Goal: Contribute content: Add original content to the website for others to see

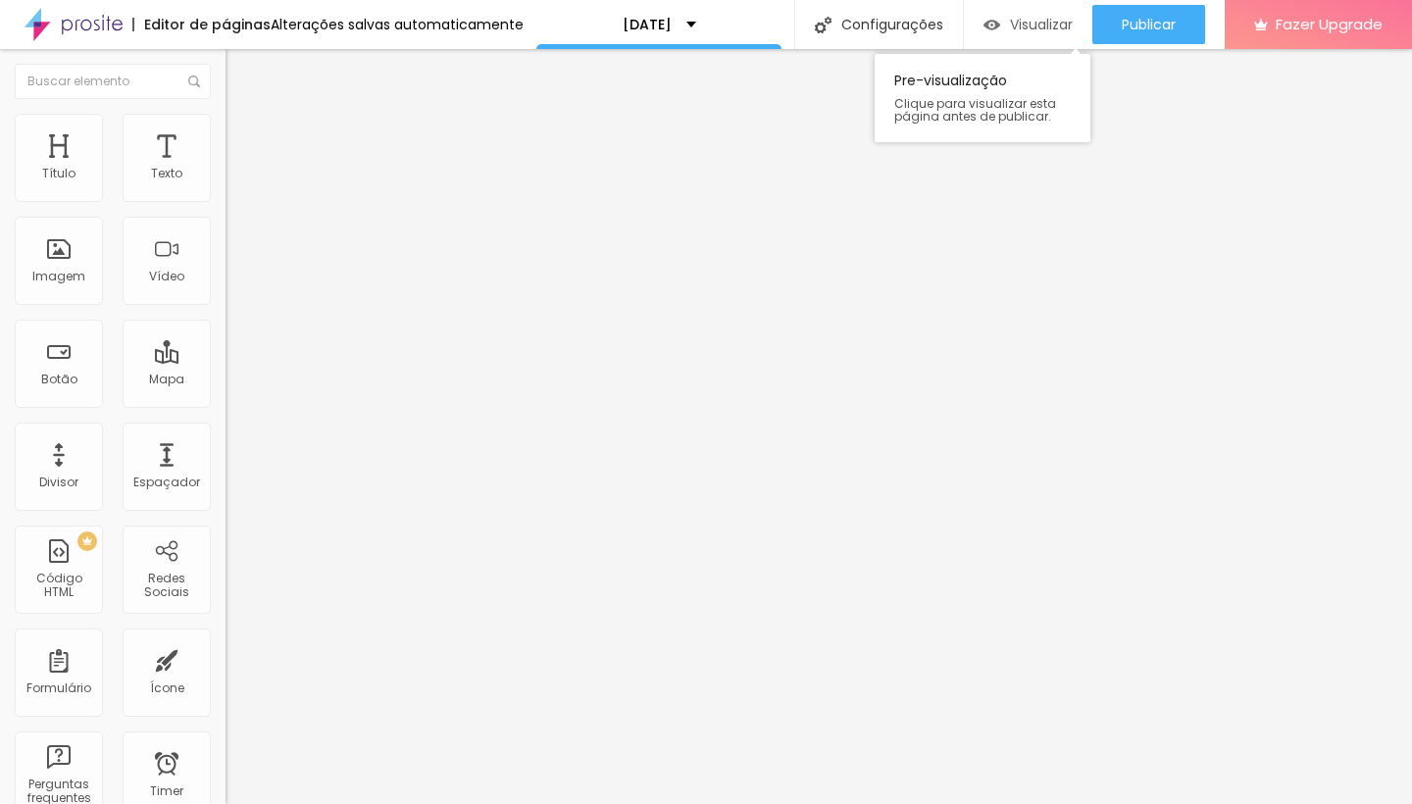
click at [1035, 11] on div "Visualizar" at bounding box center [1028, 24] width 89 height 39
click at [226, 169] on span "Adicionar imagem" at bounding box center [289, 160] width 127 height 17
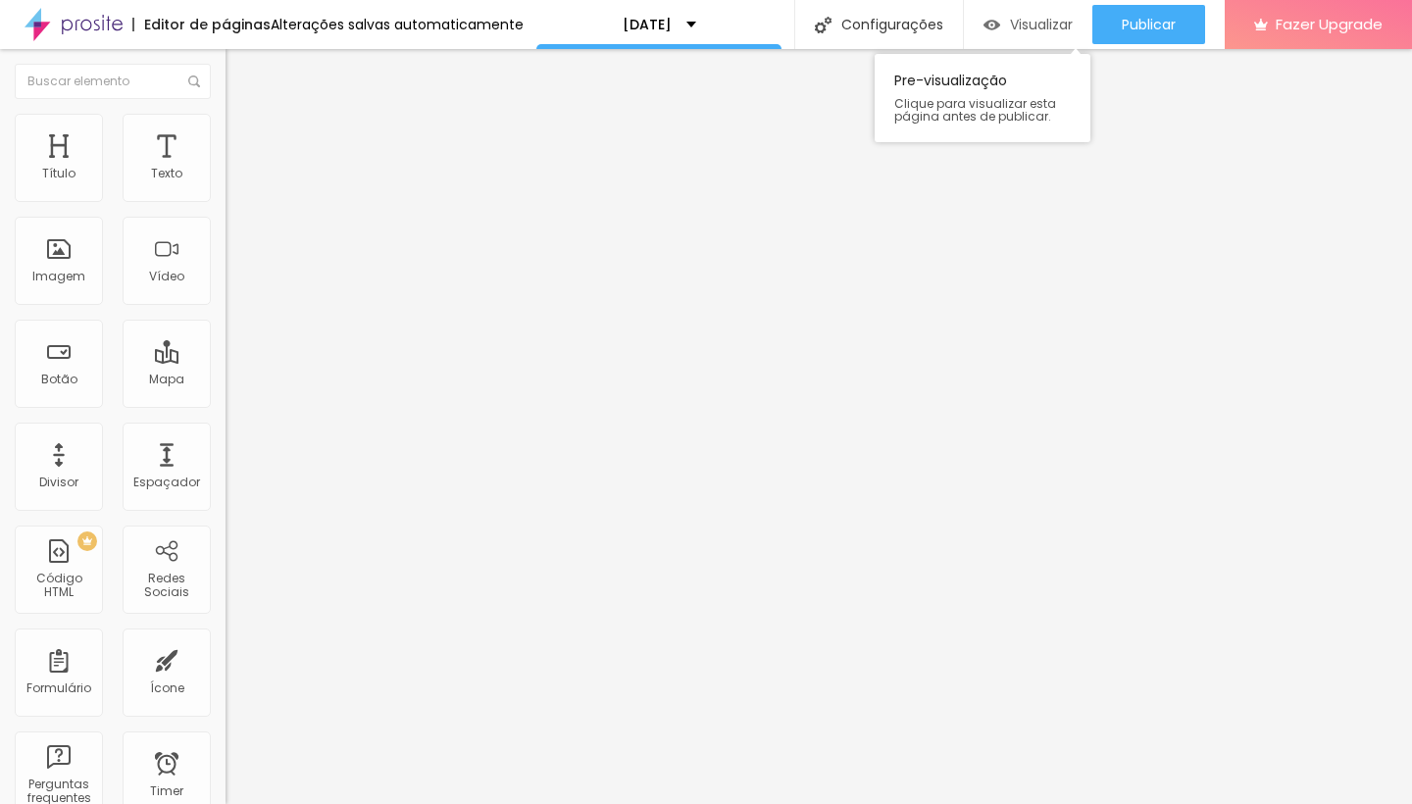
click at [998, 43] on div "Visualizar" at bounding box center [1028, 24] width 89 height 39
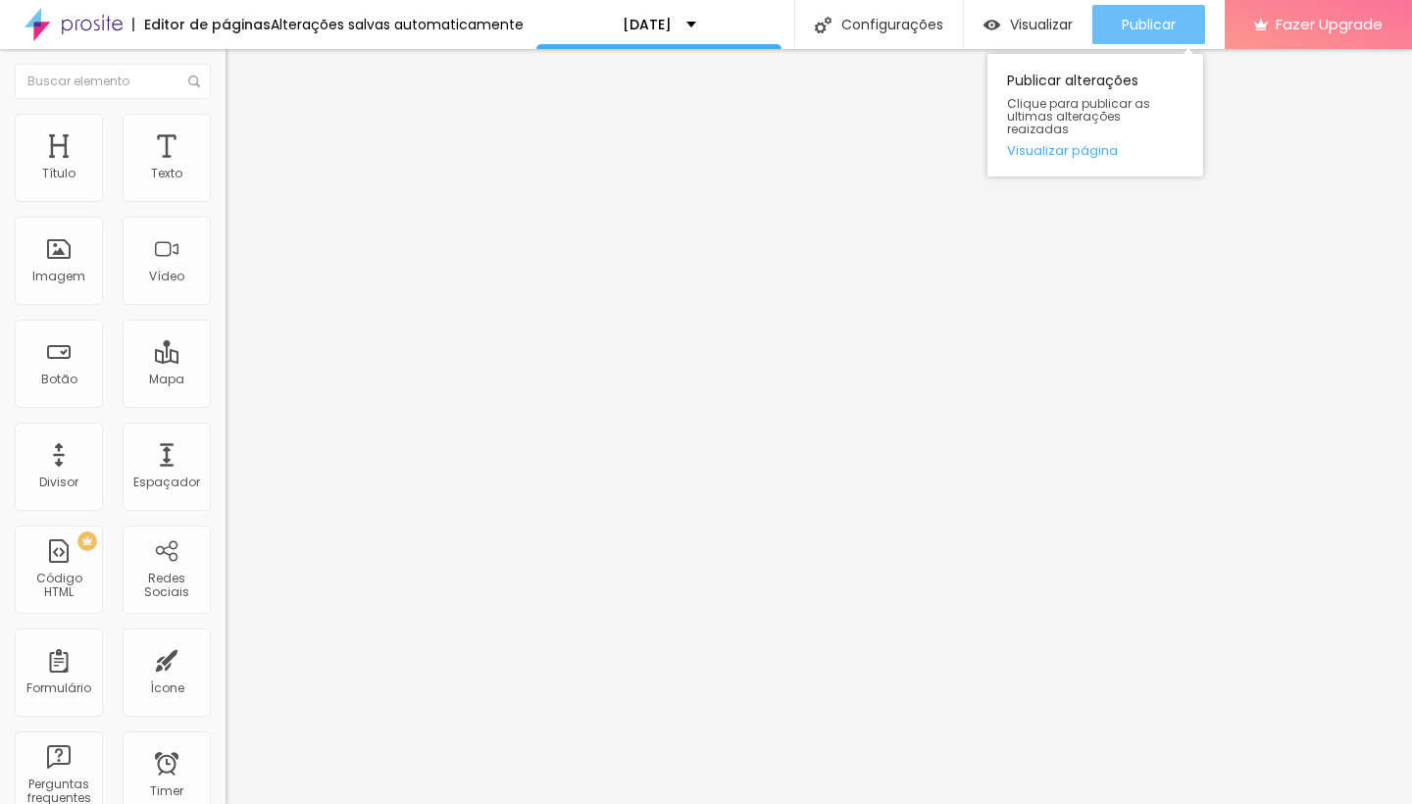
click at [1149, 19] on span "Publicar" at bounding box center [1149, 25] width 54 height 16
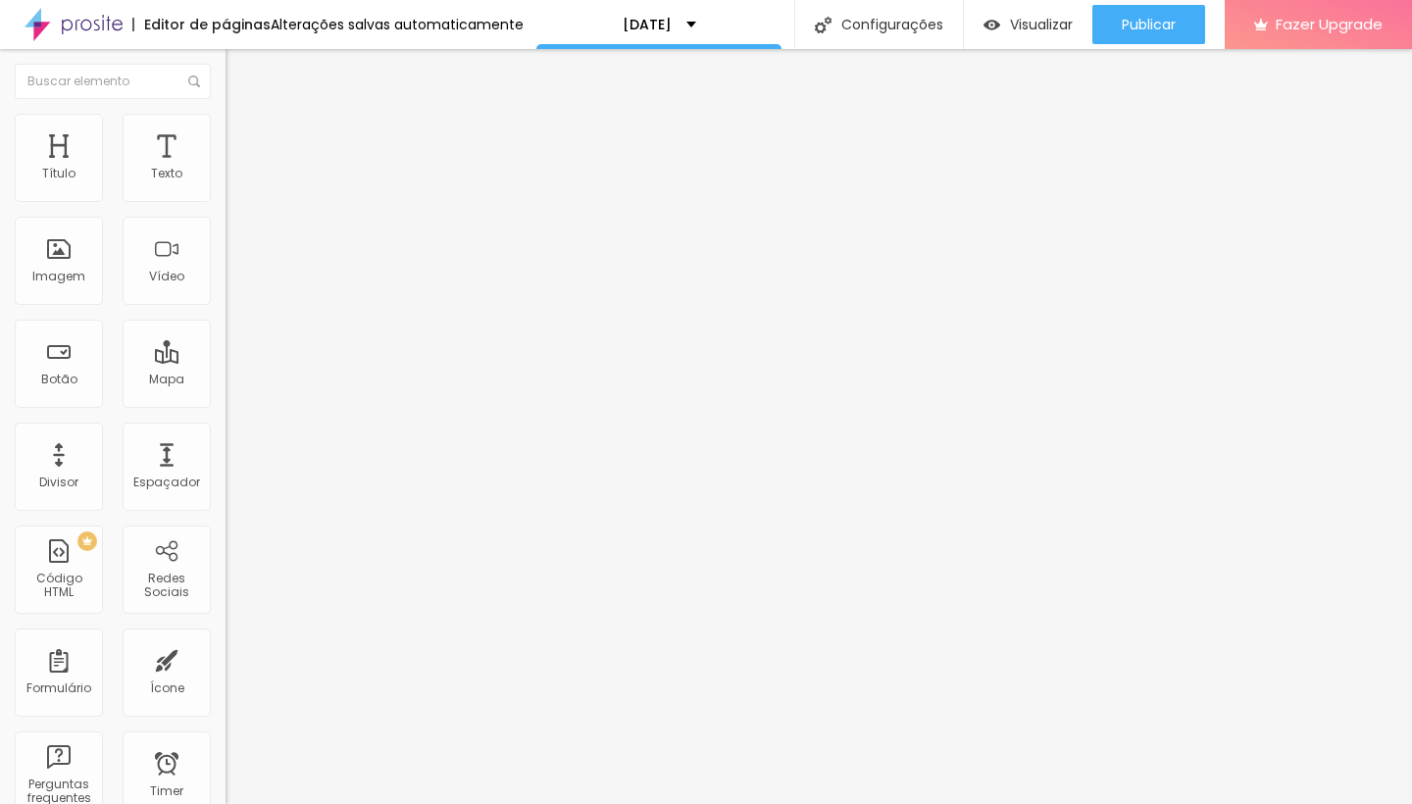
click at [332, 165] on img at bounding box center [338, 159] width 12 height 12
click at [226, 169] on span "Trocar imagem" at bounding box center [279, 160] width 107 height 17
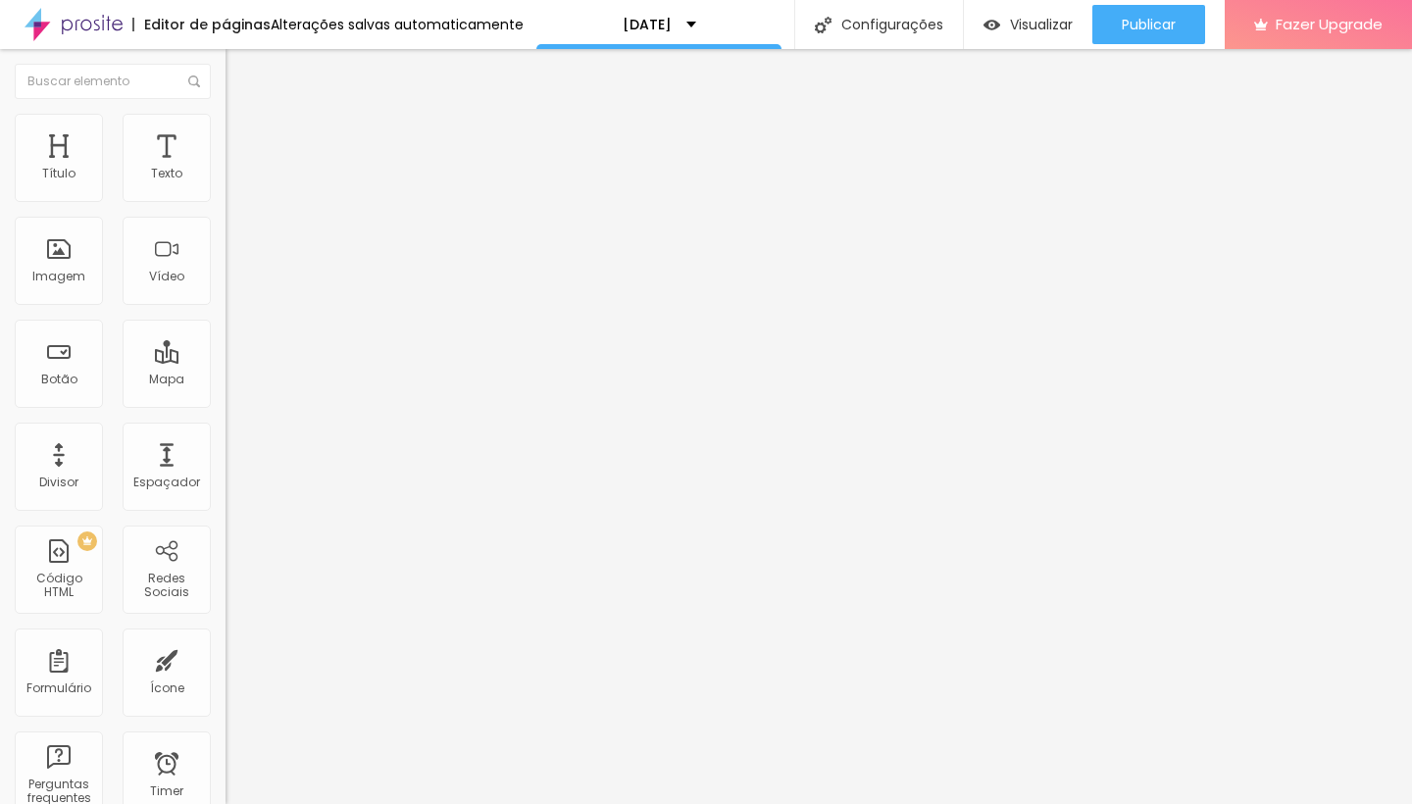
click at [226, 125] on img at bounding box center [235, 123] width 18 height 18
click at [226, 133] on li "Avançado" at bounding box center [339, 143] width 226 height 20
click at [226, 112] on li "Conteúdo" at bounding box center [339, 104] width 226 height 20
click at [226, 169] on span "Trocar imagem" at bounding box center [279, 160] width 107 height 17
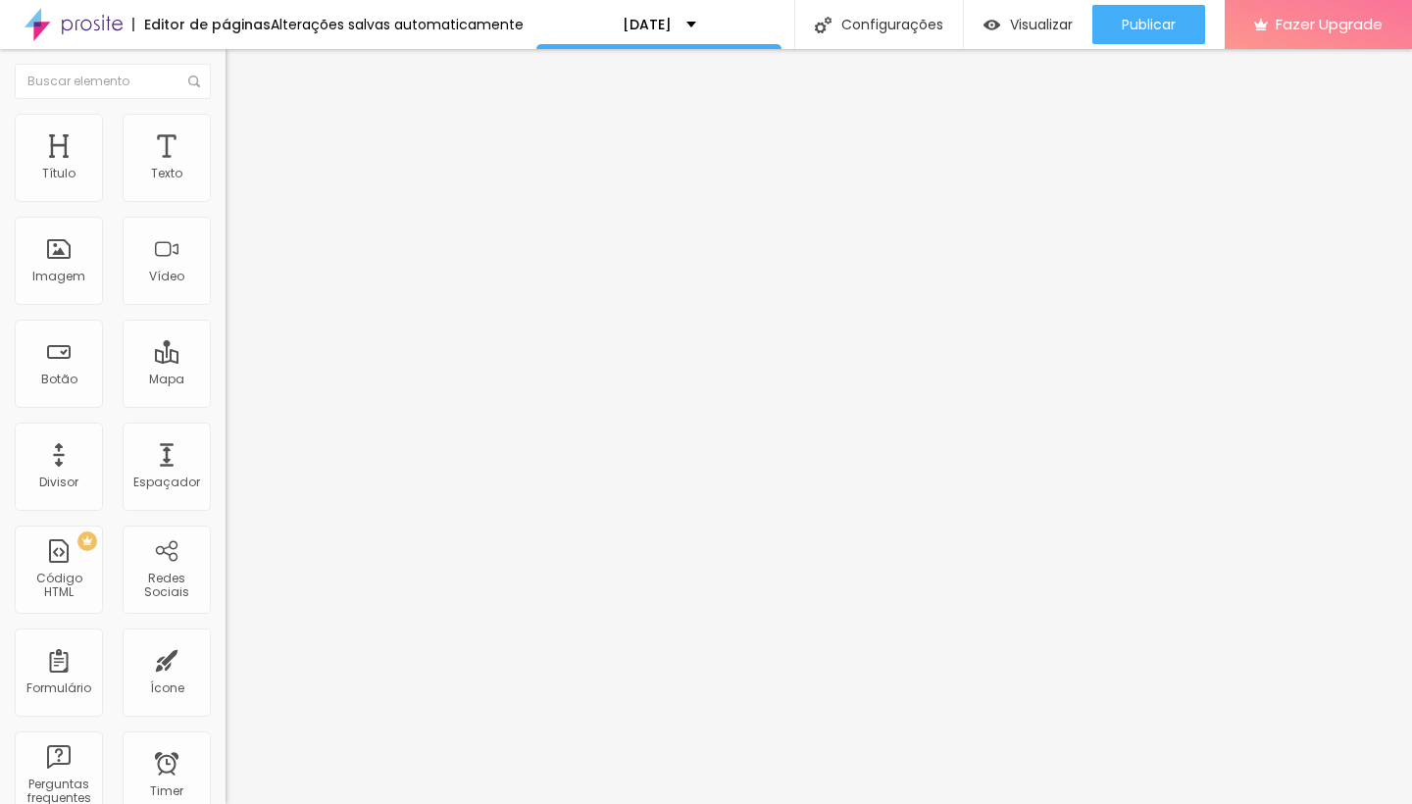
click at [226, 169] on span "Trocar imagem" at bounding box center [279, 160] width 107 height 17
click at [243, 135] on span "Estilo" at bounding box center [258, 127] width 30 height 17
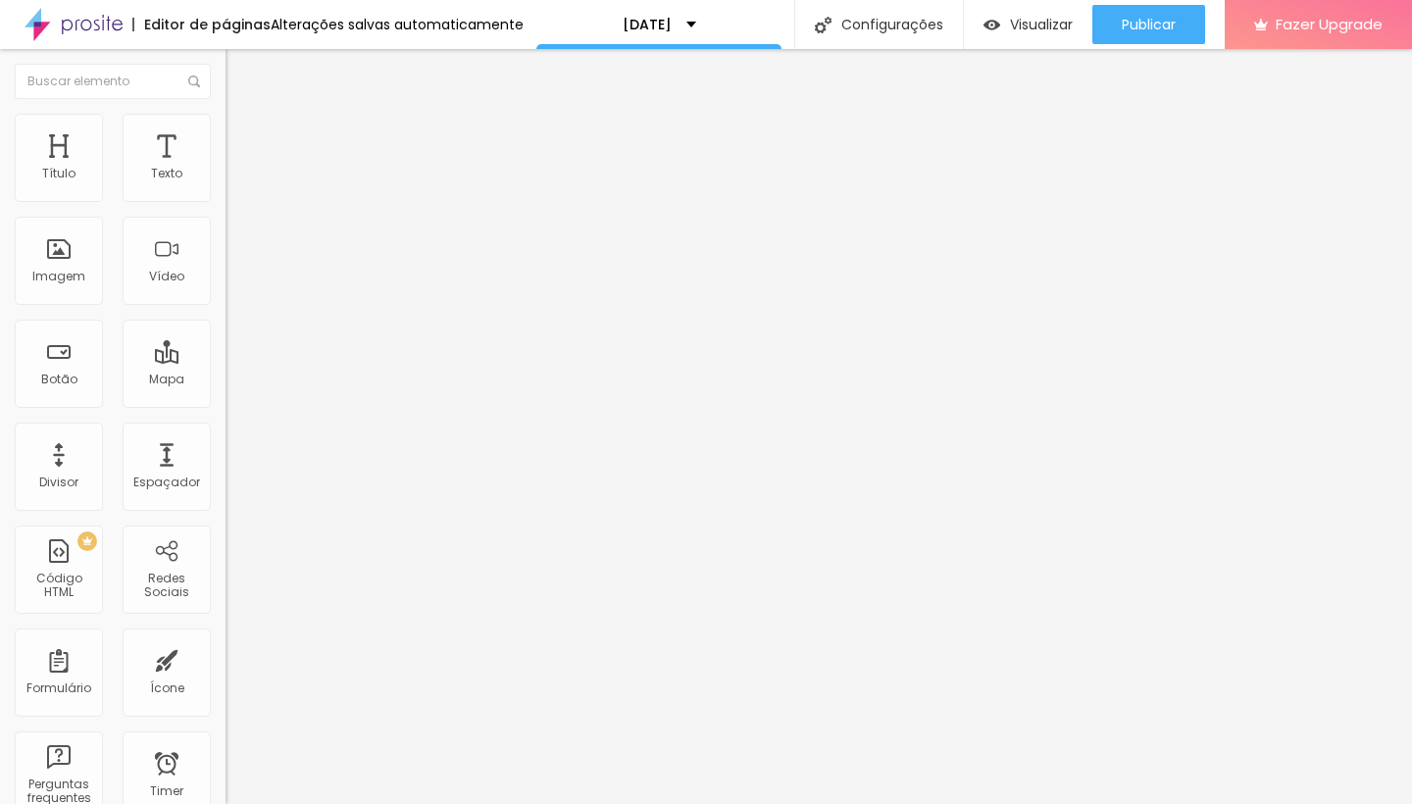
type input "20"
type input "25"
type input "30"
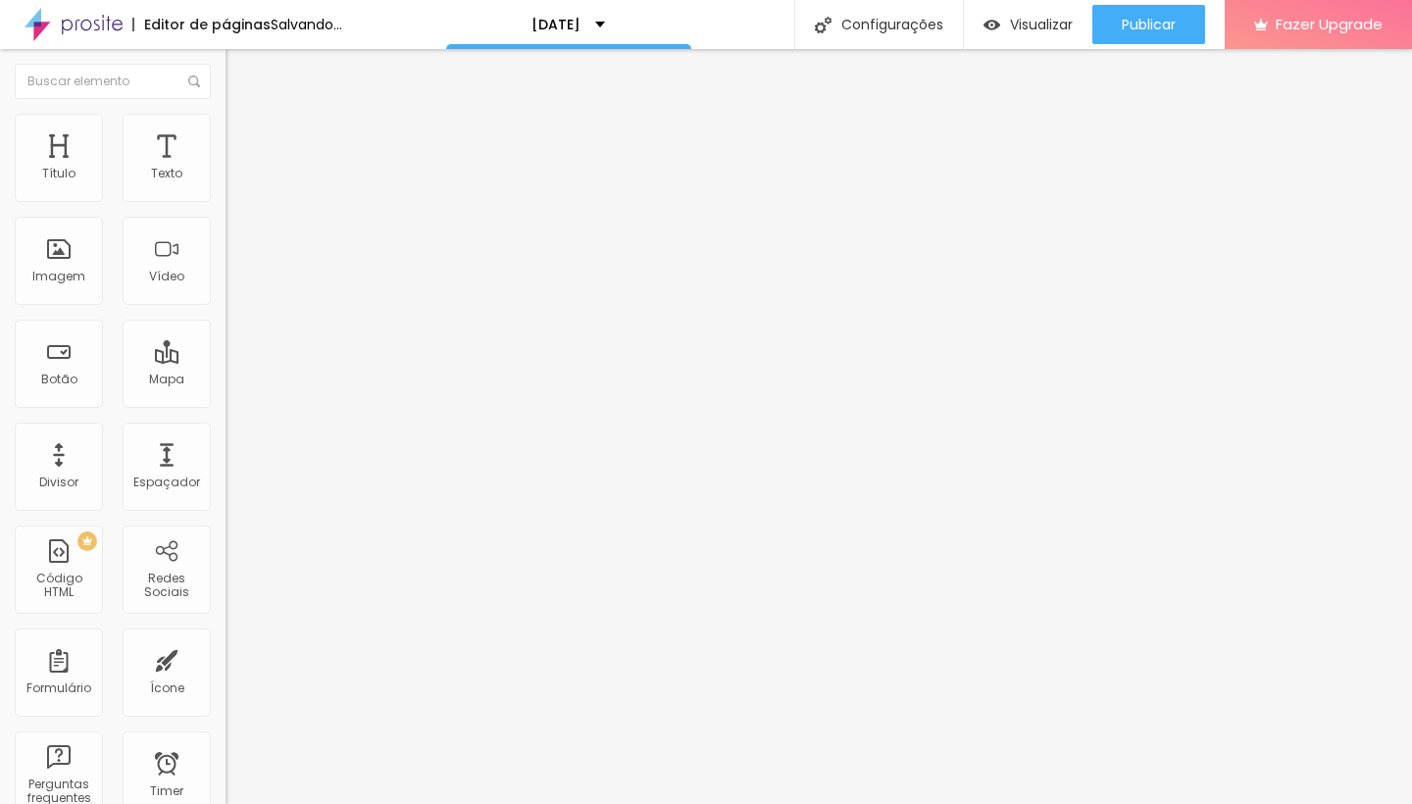
type input "30"
type input "35"
type input "30"
drag, startPoint x: 28, startPoint y: 215, endPoint x: 67, endPoint y: 216, distance: 38.3
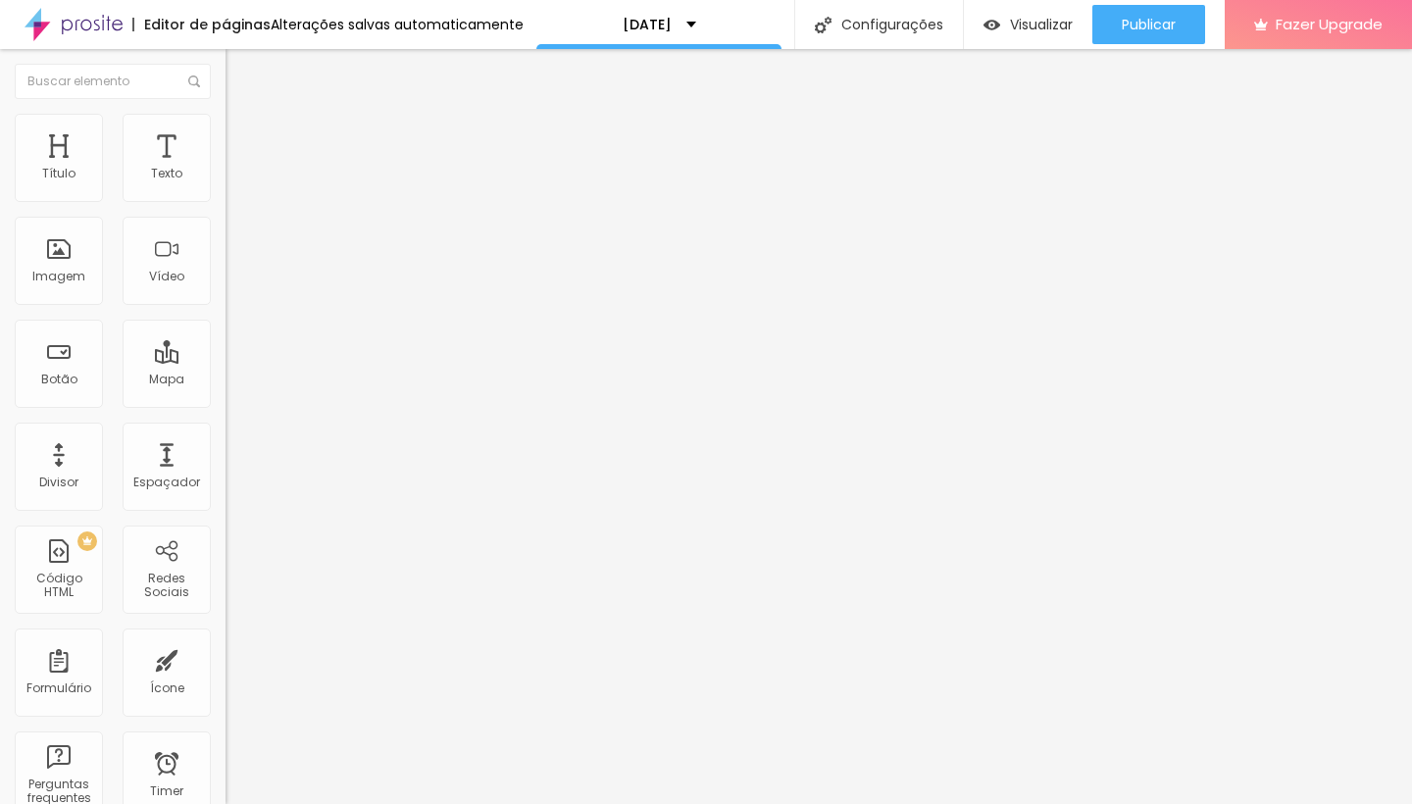
type input "30"
click at [226, 201] on input "range" at bounding box center [289, 193] width 127 height 16
click at [243, 138] on span "Avançado" at bounding box center [275, 146] width 65 height 17
type input "1"
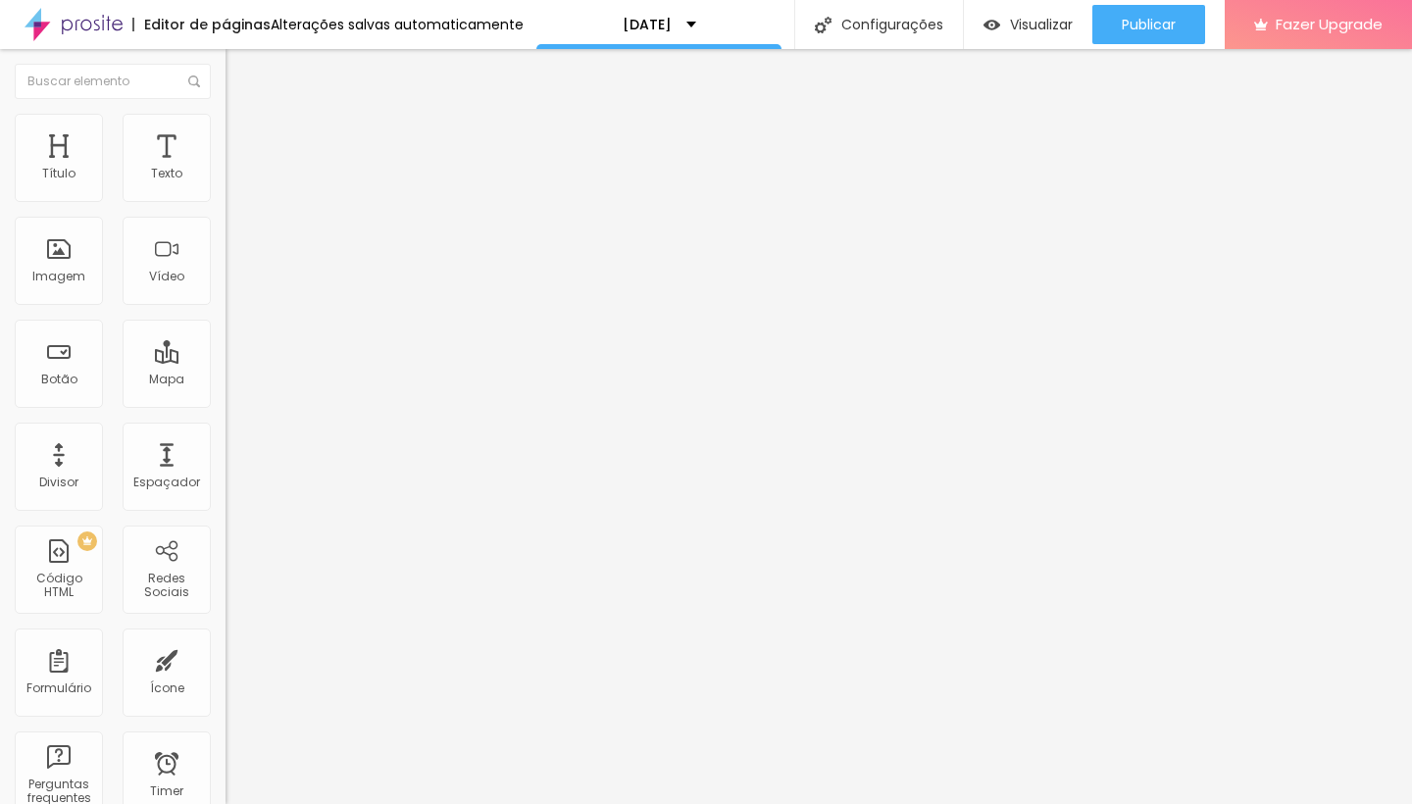
type input "5"
type input "7"
type input "11"
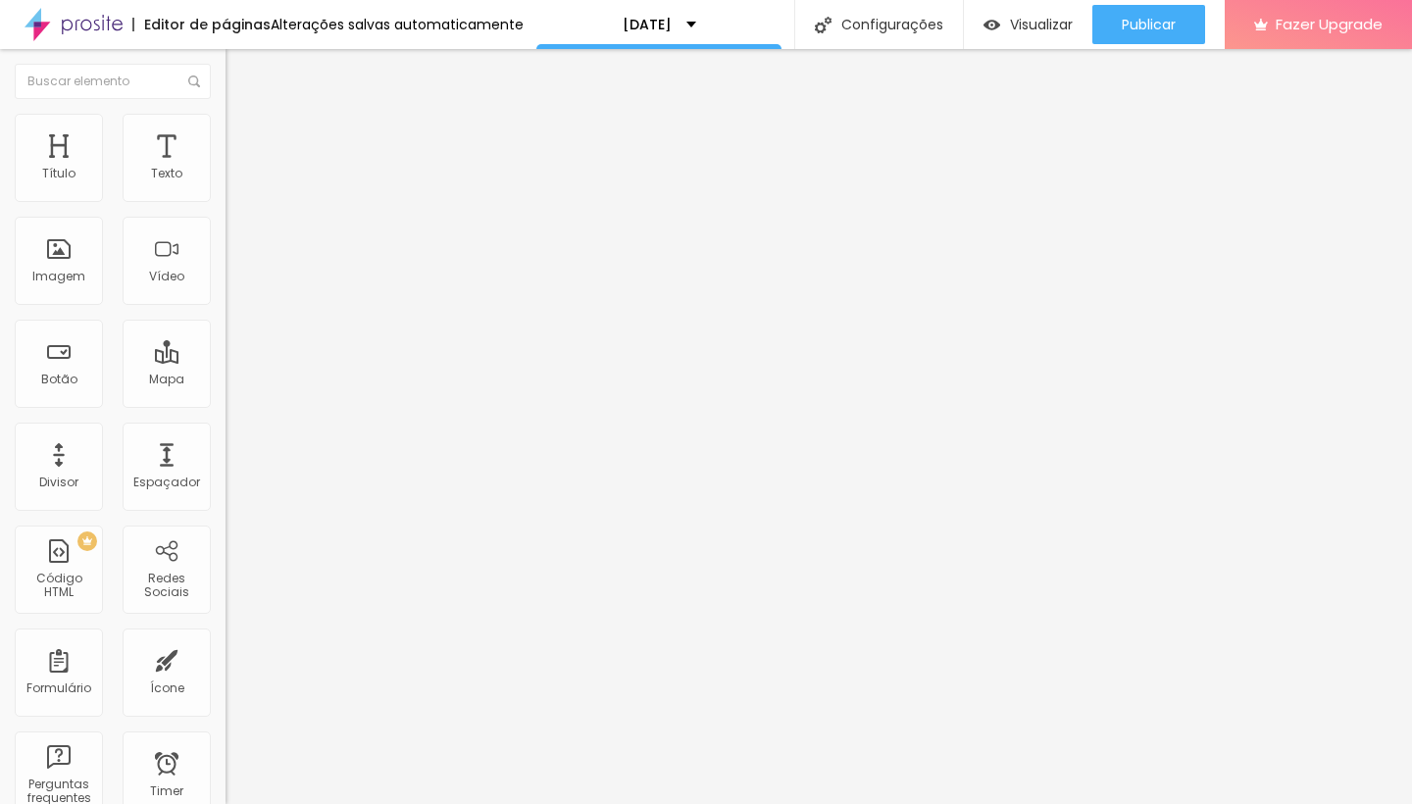
type input "11"
type input "13"
type input "15"
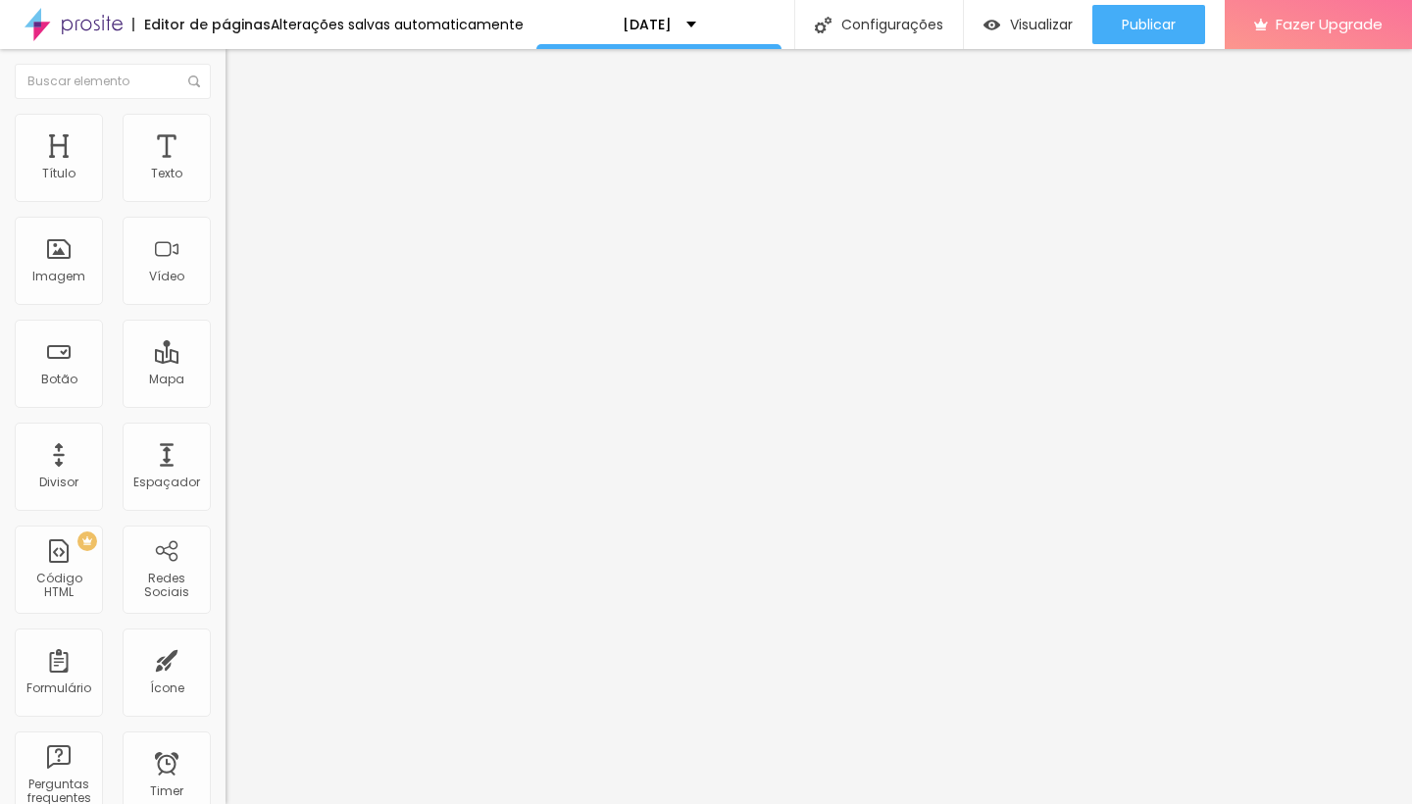
type input "16"
type input "17"
type input "18"
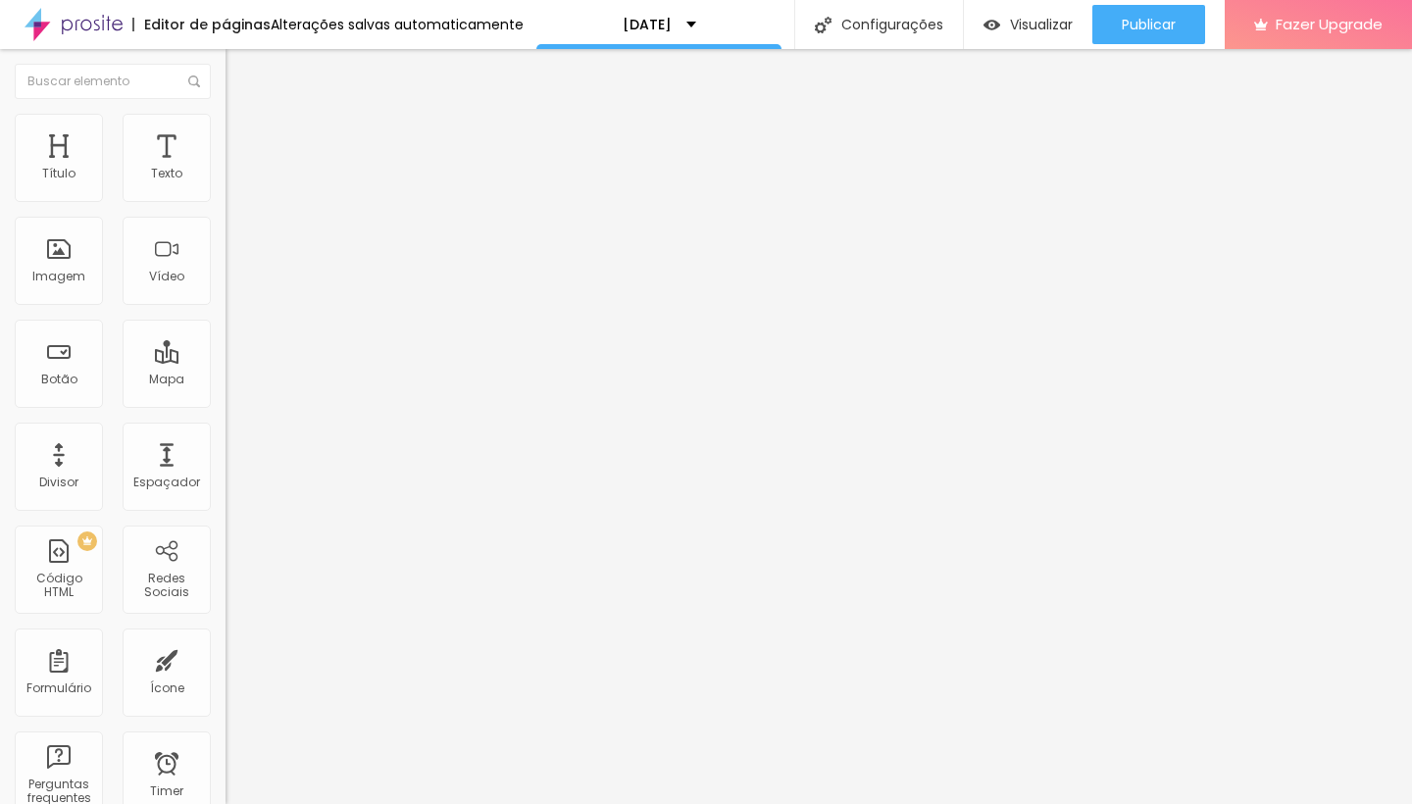
type input "18"
type input "19"
type input "20"
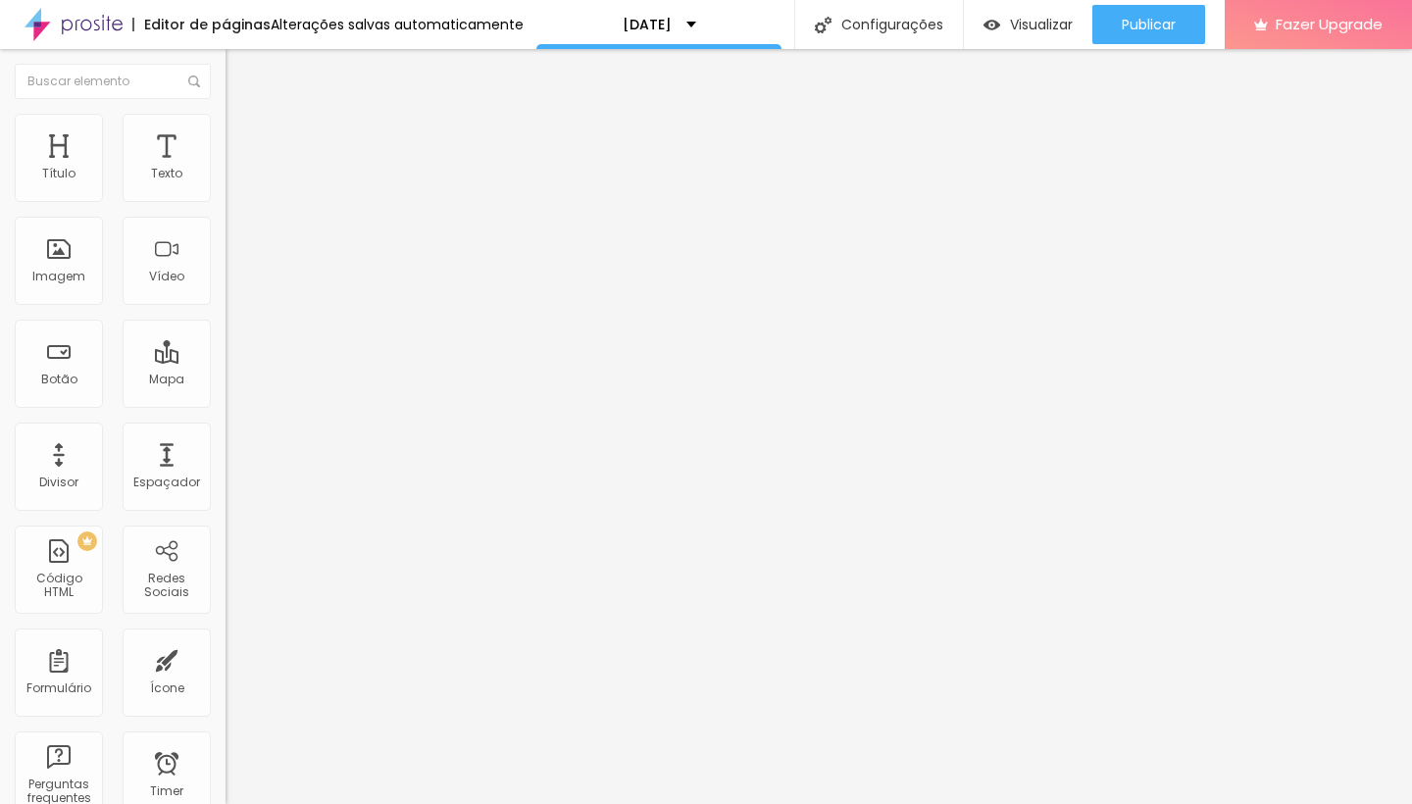
type input "21"
type input "22"
type input "21"
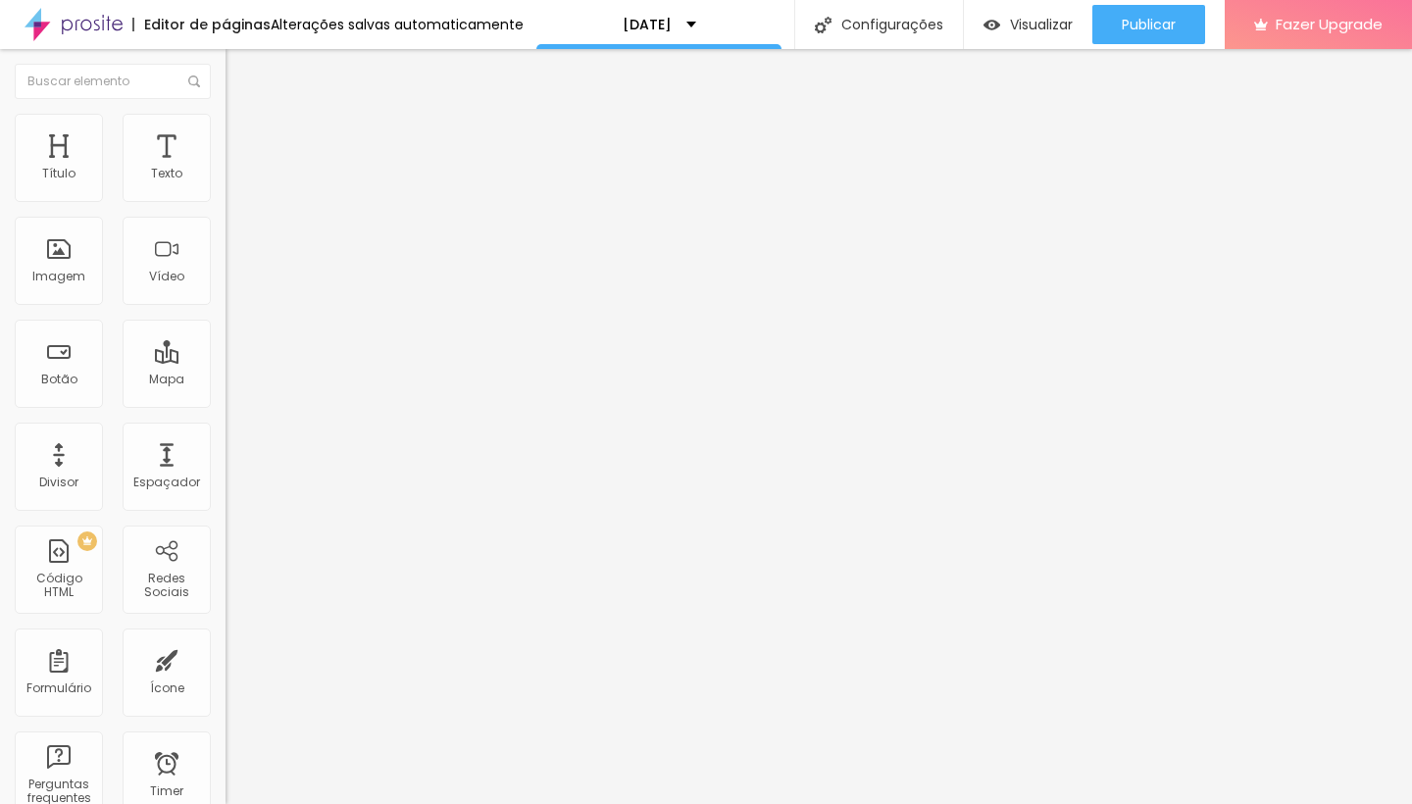
type input "21"
type input "20"
type input "19"
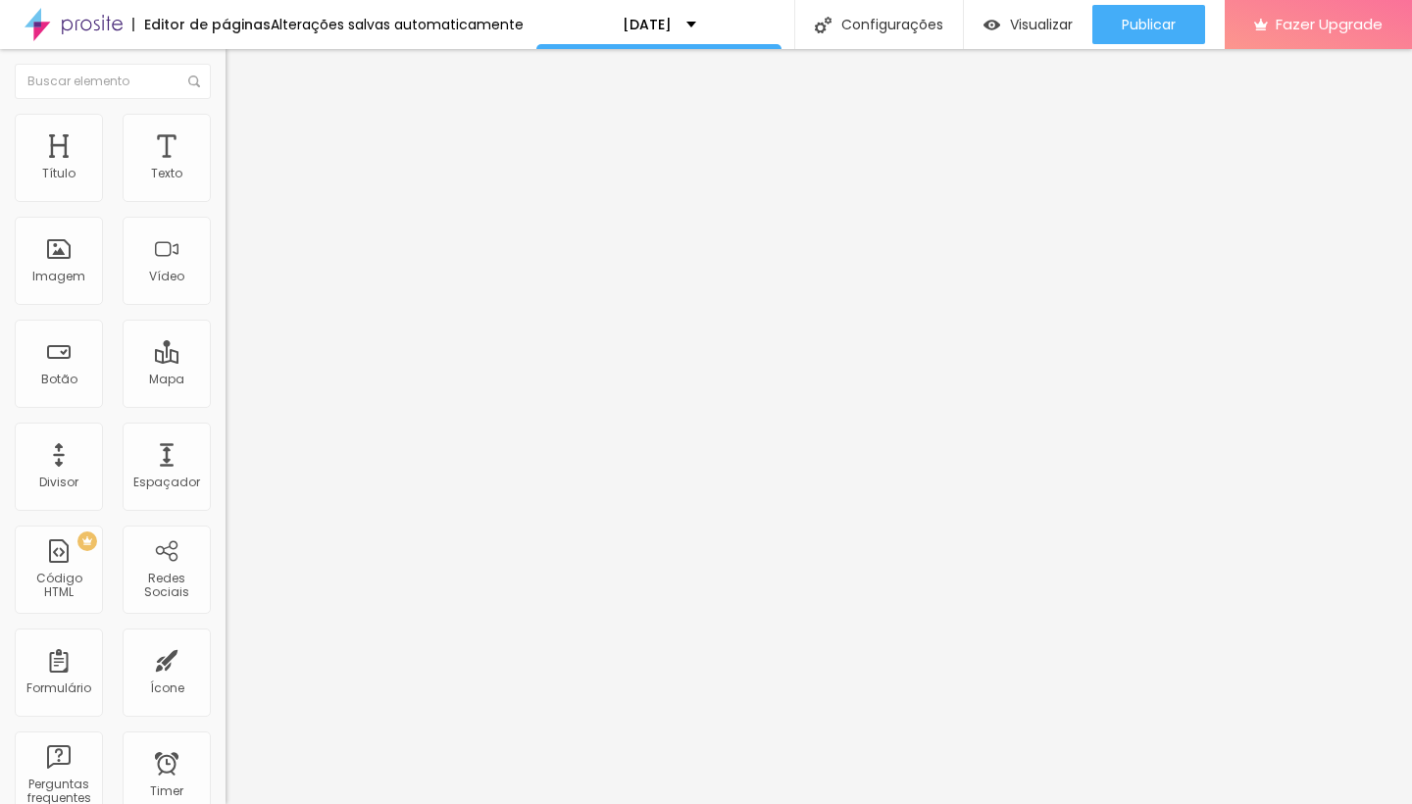
type input "18"
type input "16"
type input "15"
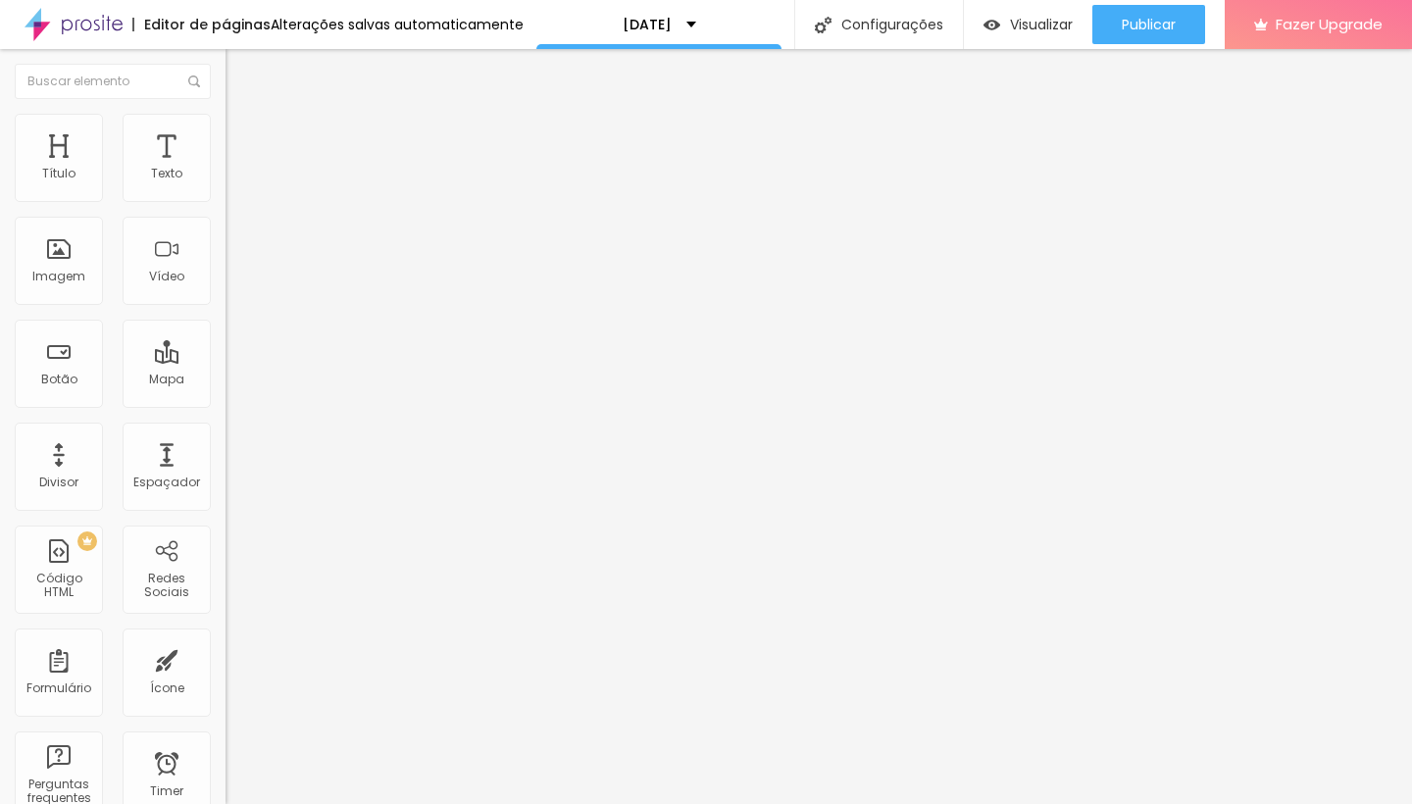
type input "15"
type input "14"
type input "12"
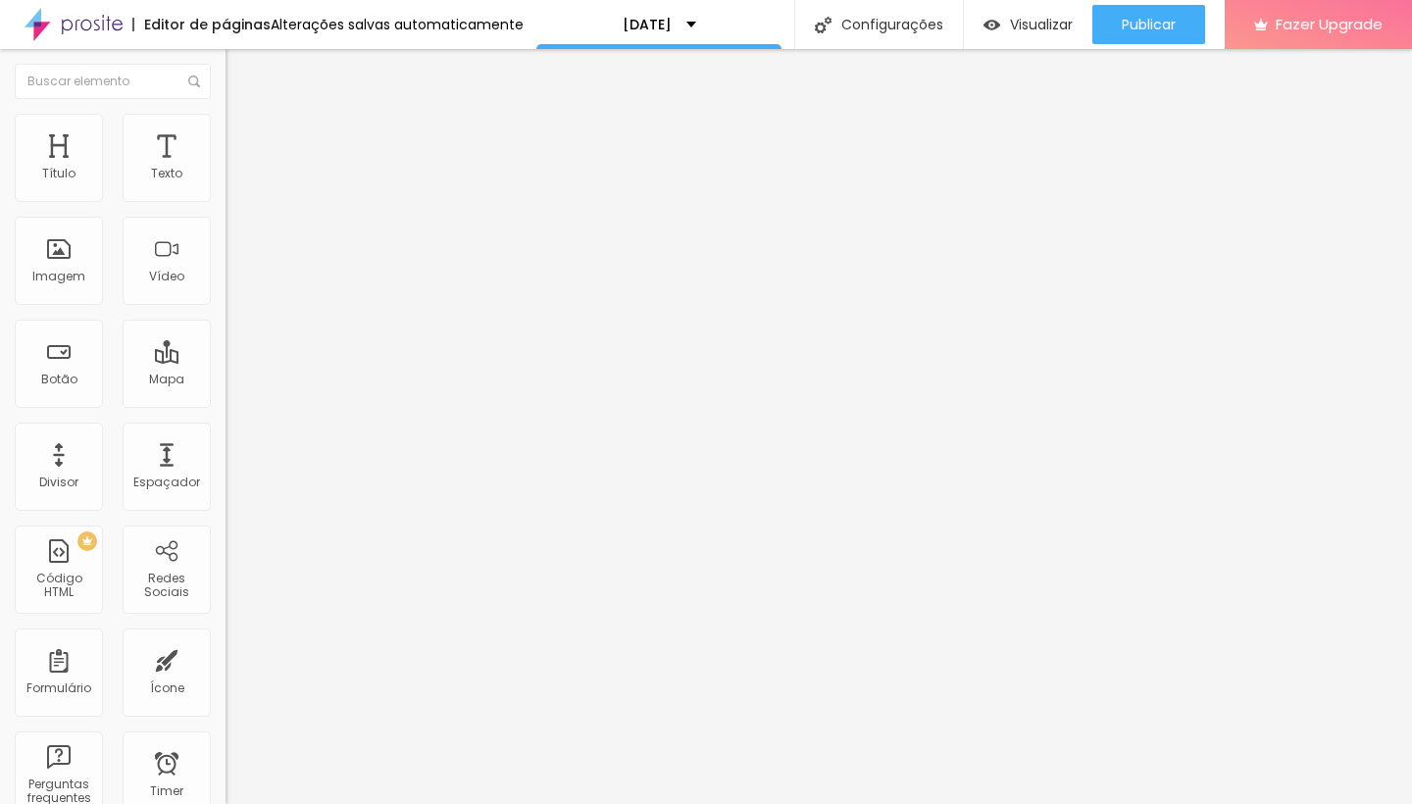
type input "11"
type input "10"
type input "9"
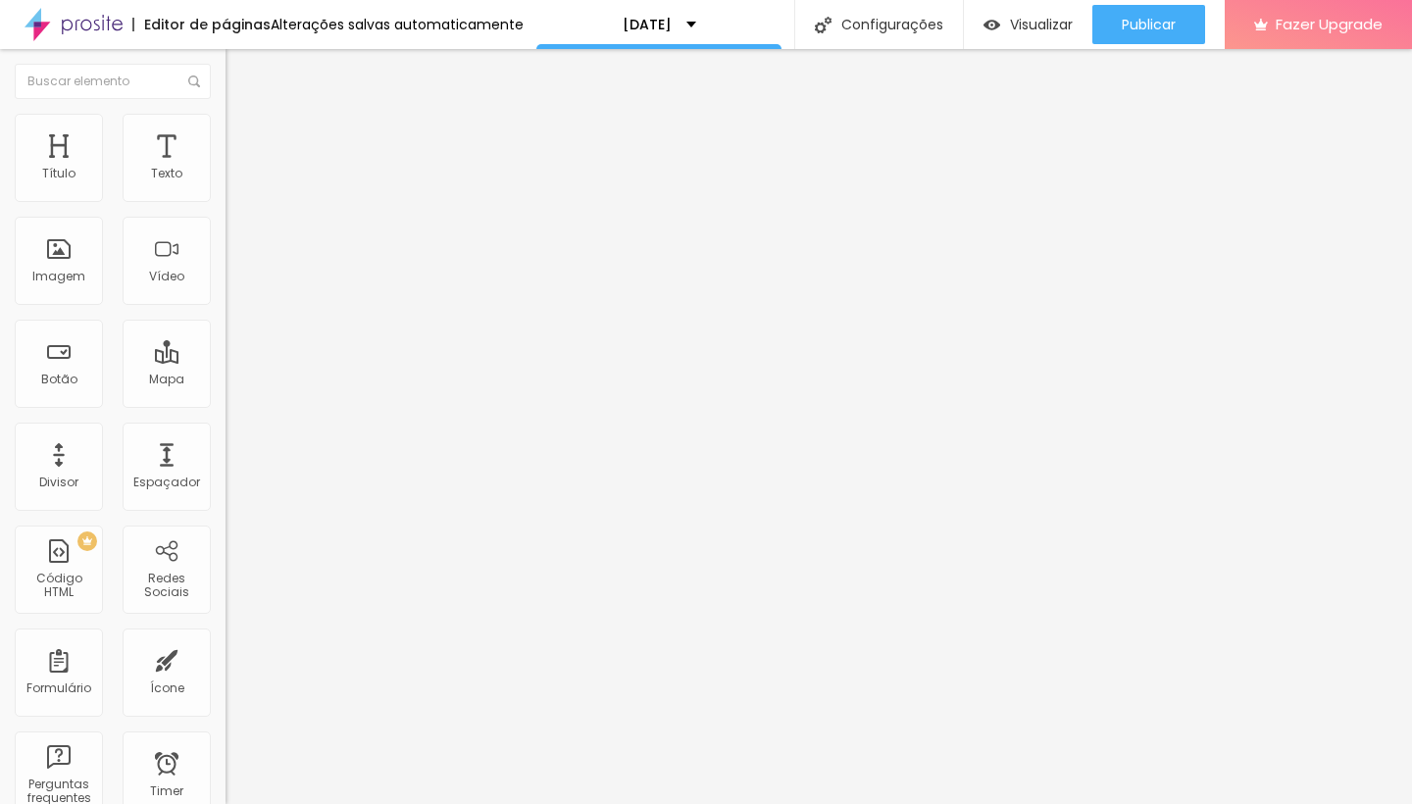
type input "9"
type input "8"
type input "7"
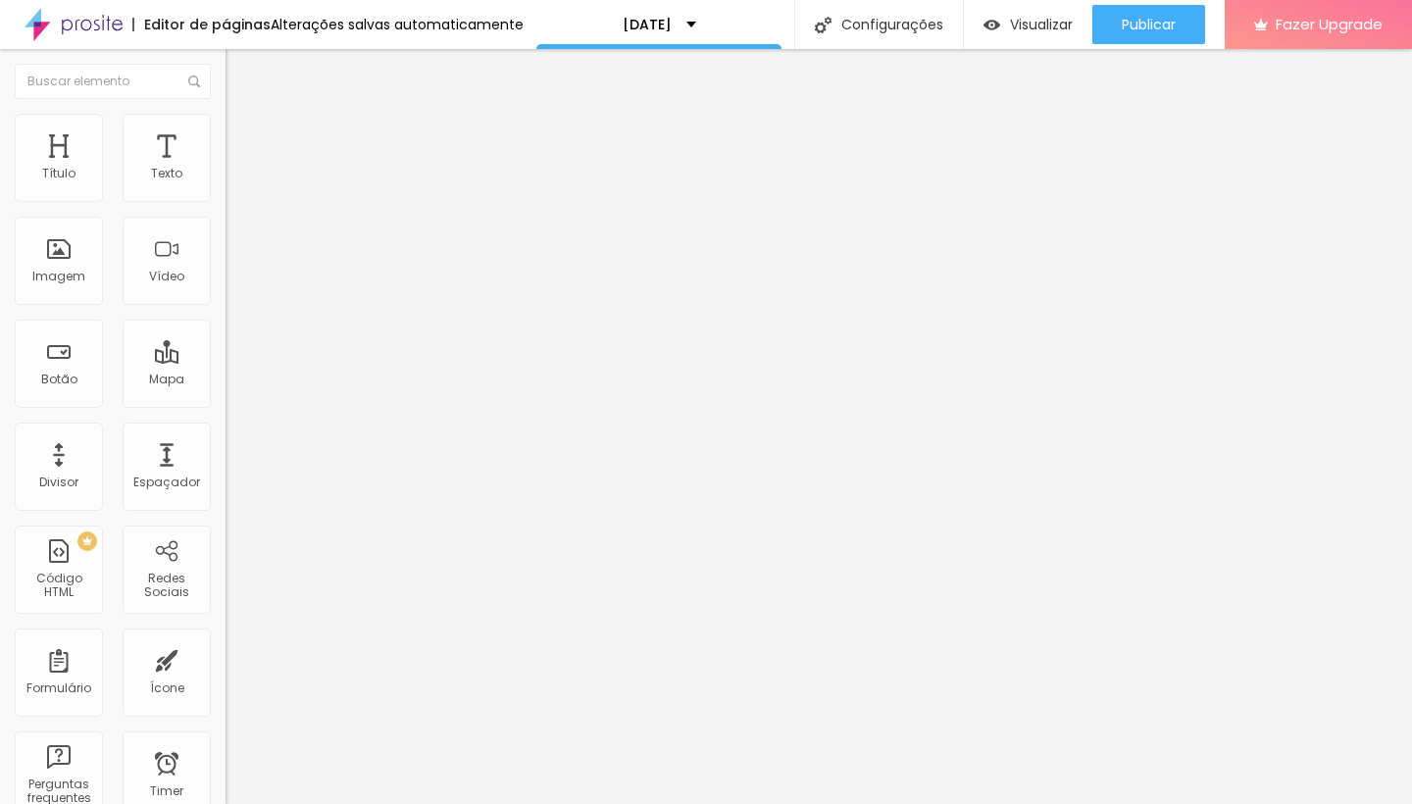
type input "6"
type input "5"
type input "4"
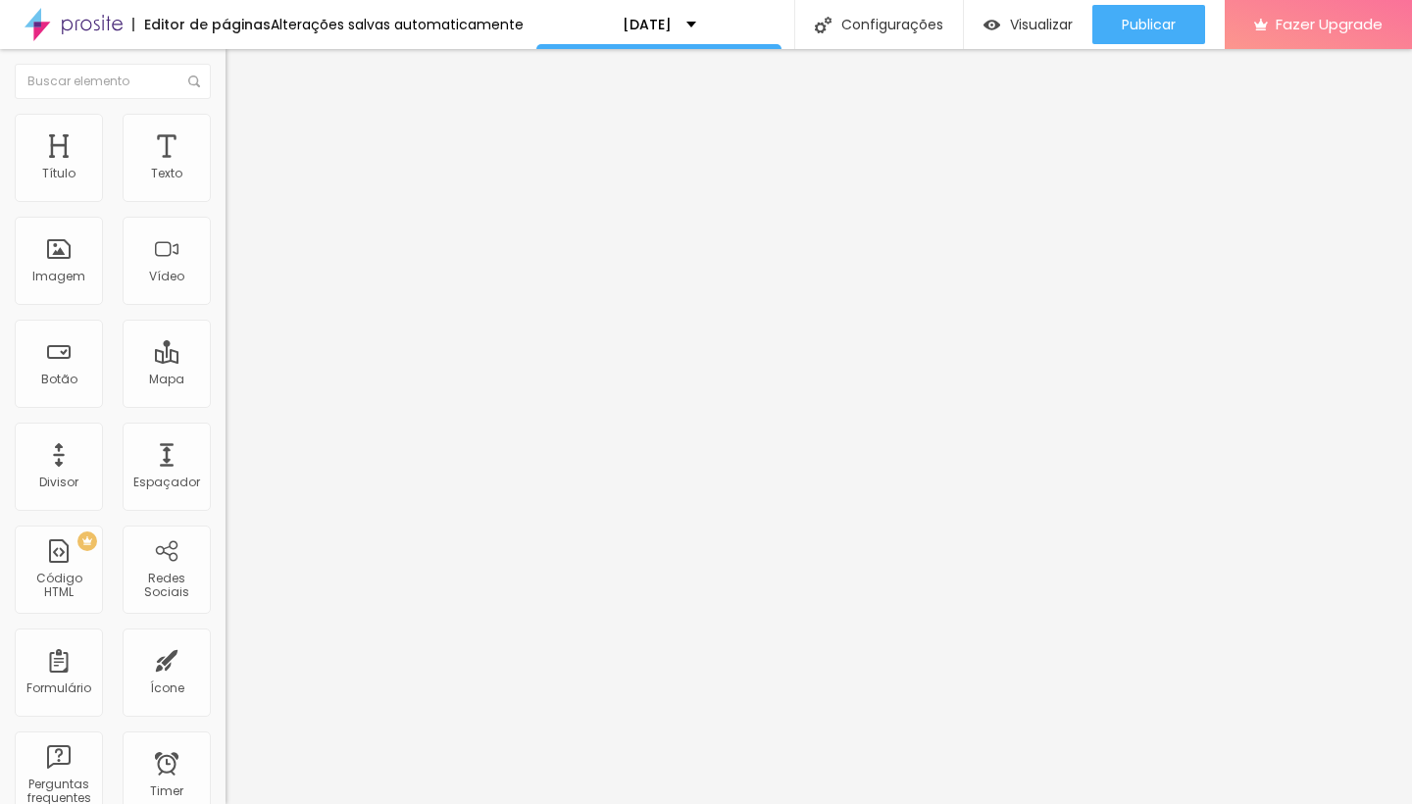
type input "4"
type input "3"
type input "0"
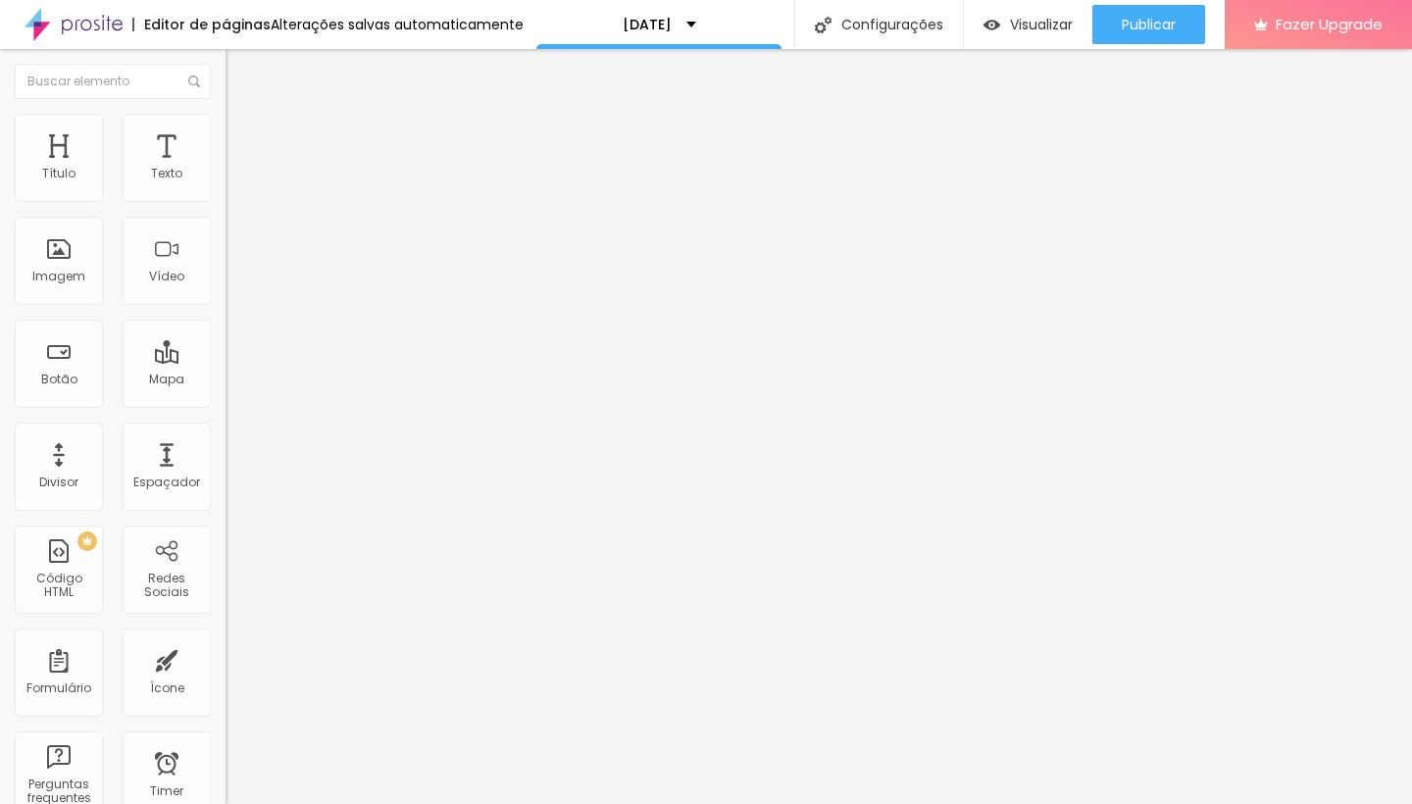
drag, startPoint x: 43, startPoint y: 197, endPoint x: 0, endPoint y: 195, distance: 43.2
click at [226, 195] on div "0 Espaço de cima 0 Espaço de baixo ID Html Classes Html Visível nos dispositivo…" at bounding box center [339, 565] width 226 height 825
click at [243, 116] on span "Conteúdo" at bounding box center [273, 107] width 61 height 17
click at [226, 169] on span "Trocar imagem" at bounding box center [279, 160] width 107 height 17
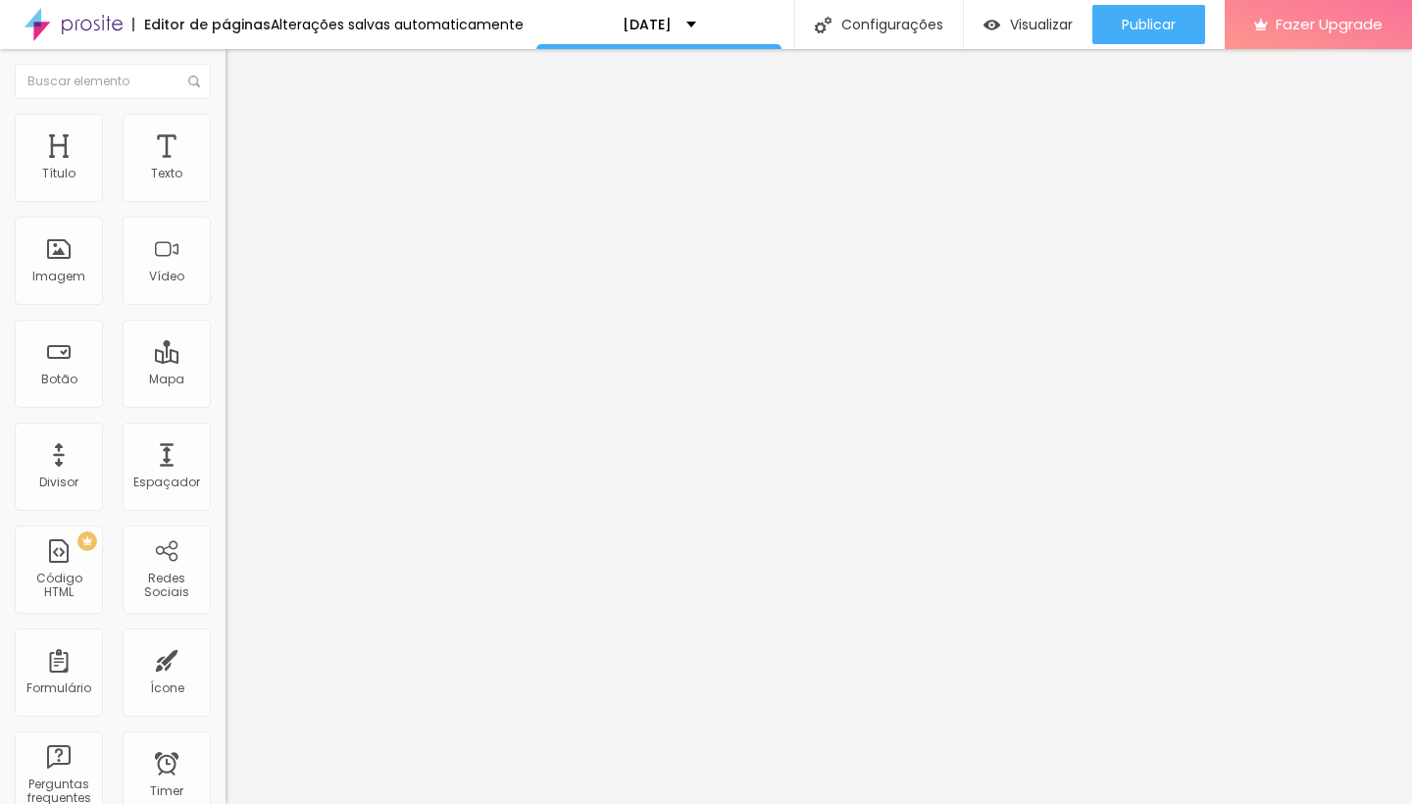
click at [226, 169] on span "Trocar imagem" at bounding box center [279, 160] width 107 height 17
click at [226, 133] on li "Estilo" at bounding box center [339, 124] width 226 height 20
type input "25"
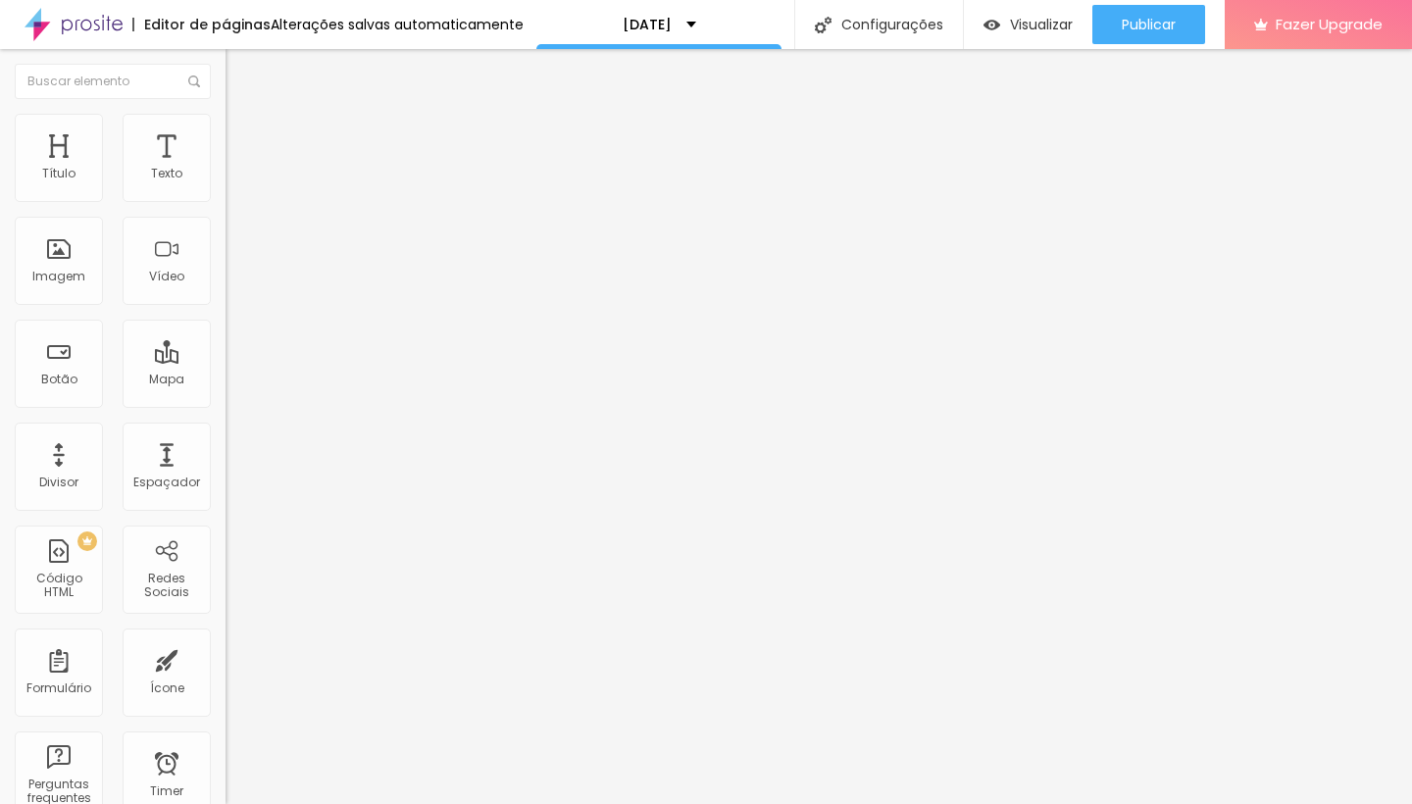
type input "25"
type input "20"
drag, startPoint x: 55, startPoint y: 219, endPoint x: 39, endPoint y: 219, distance: 15.7
type input "20"
click at [226, 201] on input "range" at bounding box center [289, 193] width 127 height 16
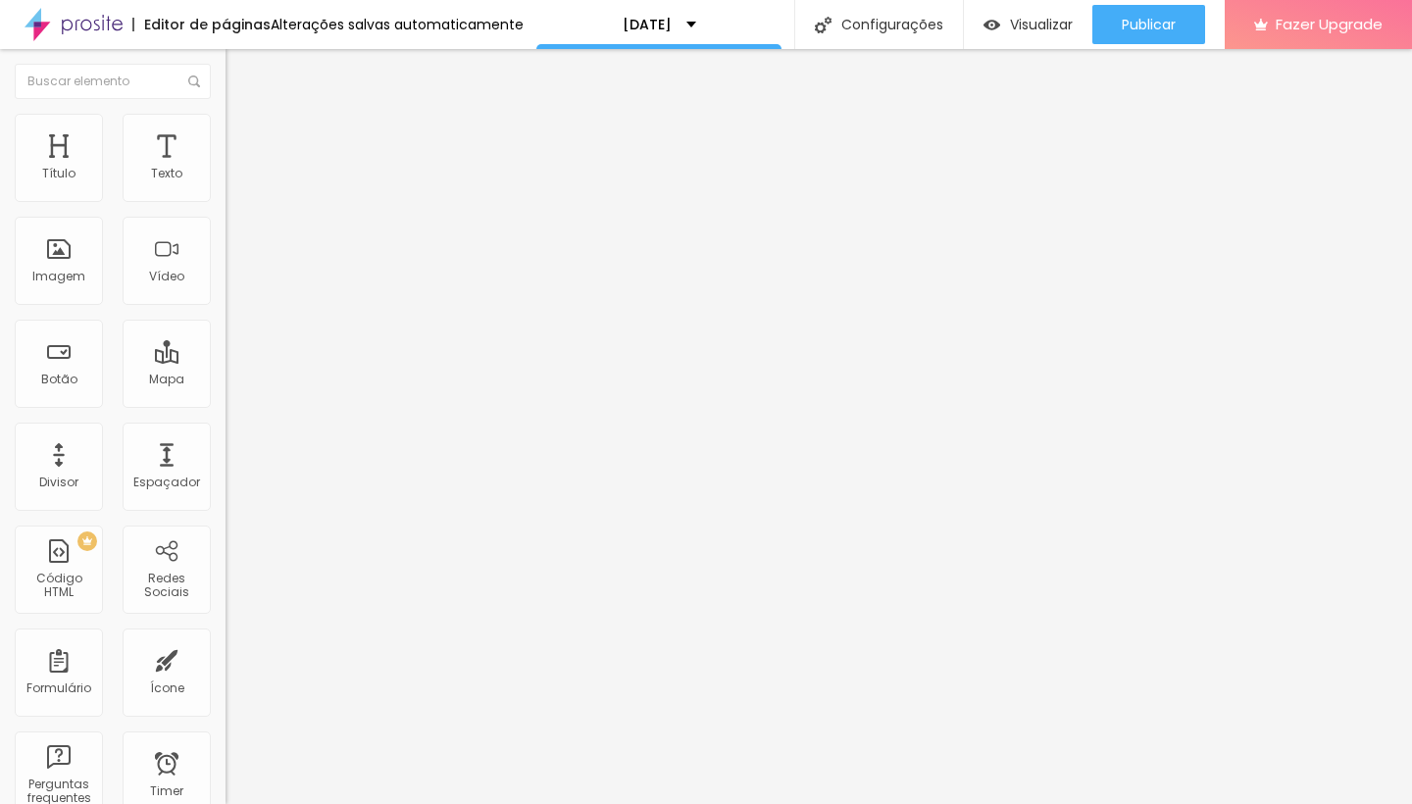
click at [226, 133] on li "Estilo" at bounding box center [339, 124] width 226 height 20
click at [226, 114] on li "Conteúdo" at bounding box center [339, 104] width 226 height 20
click at [243, 138] on span "Avançado" at bounding box center [275, 146] width 65 height 17
click at [226, 169] on span "Trocar imagem" at bounding box center [279, 160] width 107 height 17
